Goal: Information Seeking & Learning: Learn about a topic

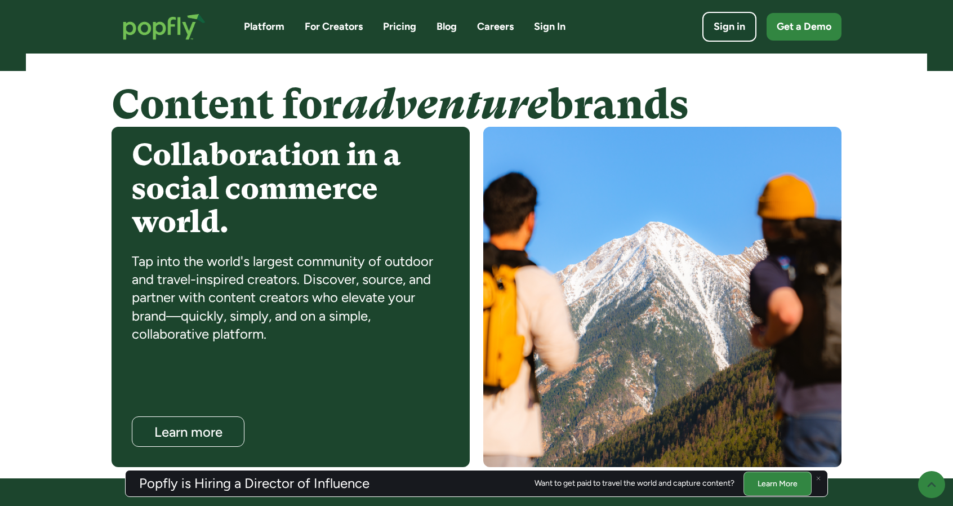
scroll to position [855, 0]
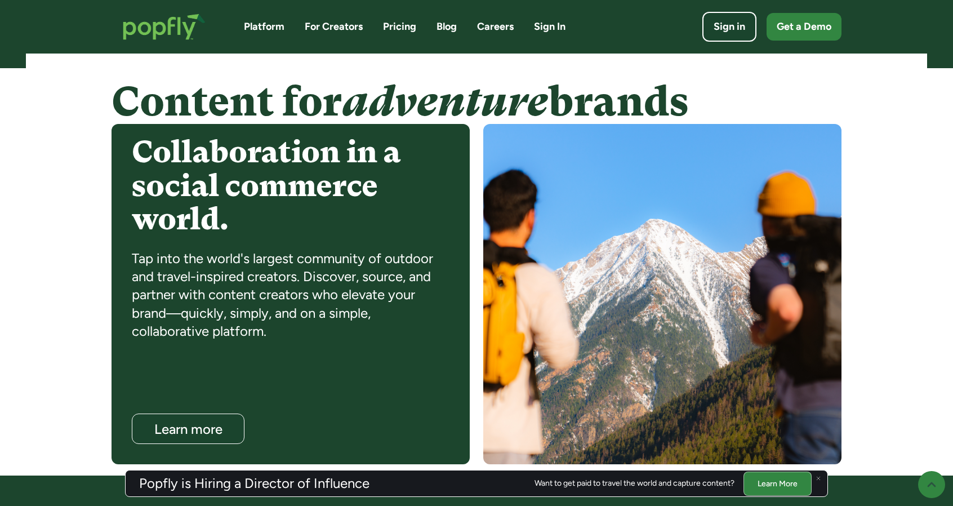
drag, startPoint x: 961, startPoint y: 56, endPoint x: 960, endPoint y: 176, distance: 120.0
click at [817, 478] on img at bounding box center [818, 477] width 5 height 5
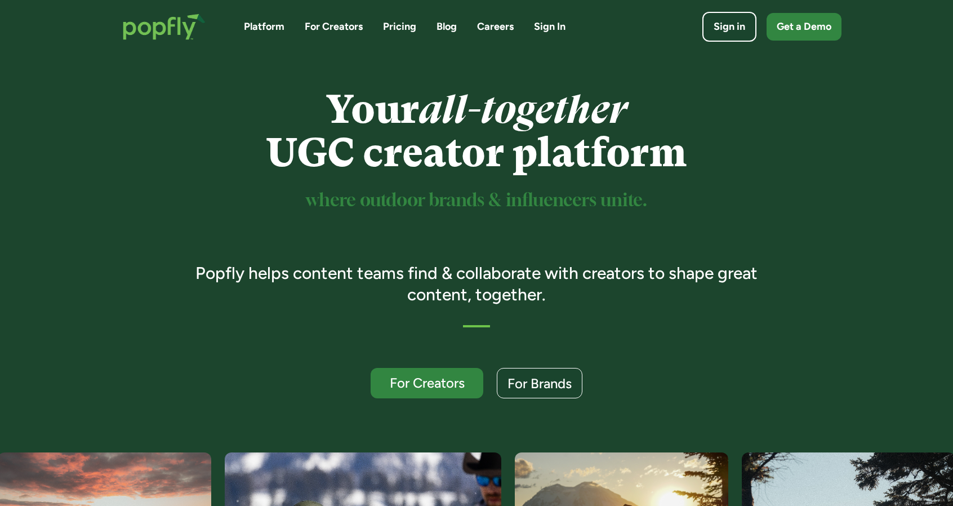
scroll to position [0, 0]
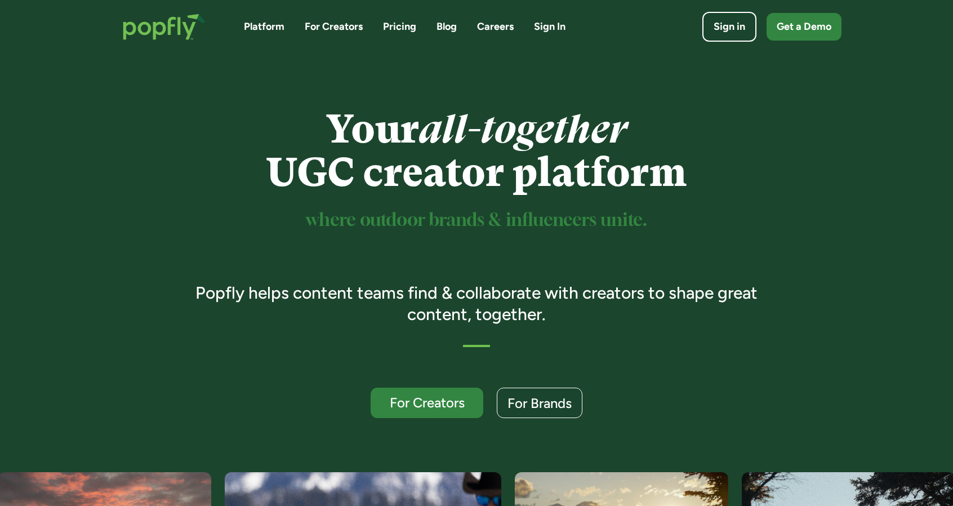
click at [405, 30] on link "Pricing" at bounding box center [399, 27] width 33 height 14
